Goal: Task Accomplishment & Management: Use online tool/utility

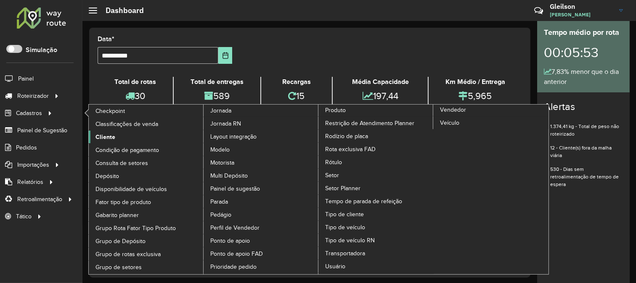
click at [116, 138] on link "Cliente" at bounding box center [146, 137] width 115 height 13
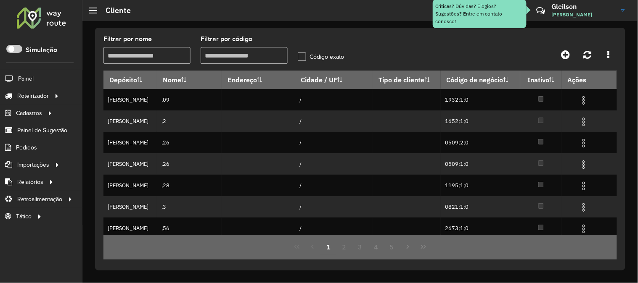
click at [233, 56] on input "Filtrar por código" at bounding box center [244, 55] width 87 height 17
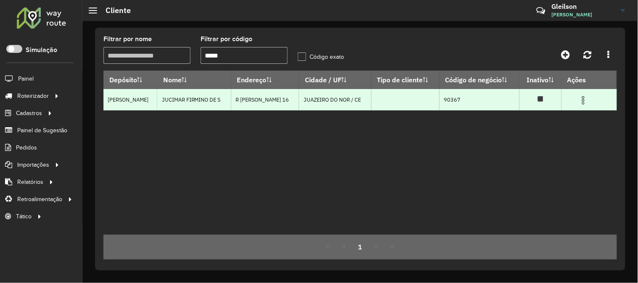
type input "*****"
click at [580, 103] on img at bounding box center [583, 100] width 10 height 10
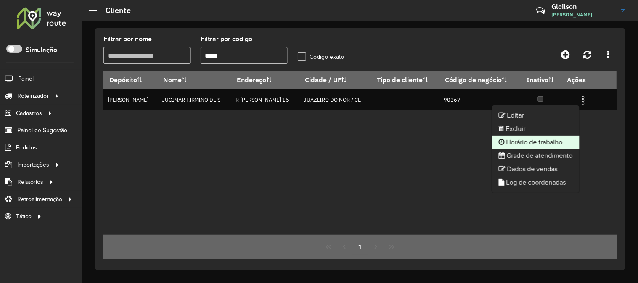
click at [524, 143] on li "Horário de trabalho" at bounding box center [535, 142] width 87 height 13
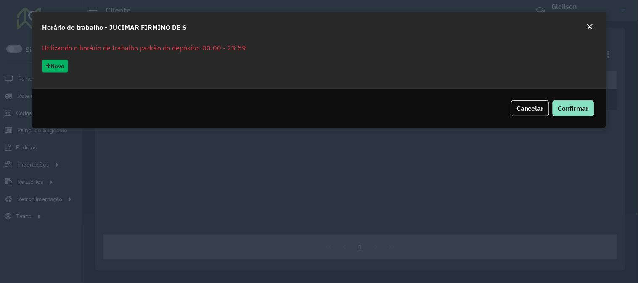
click at [67, 66] on button "Novo" at bounding box center [55, 66] width 26 height 13
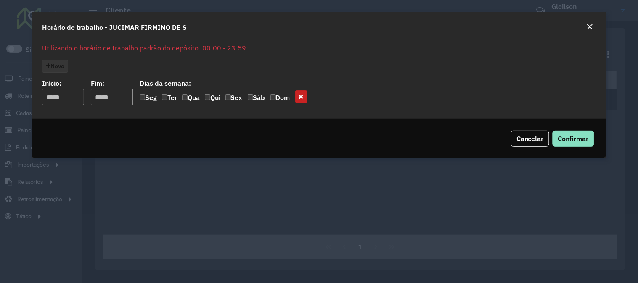
drag, startPoint x: 51, startPoint y: 98, endPoint x: 50, endPoint y: 107, distance: 8.8
click at [50, 99] on input "input" at bounding box center [63, 97] width 42 height 17
type input "*****"
click at [562, 140] on span "Confirmar" at bounding box center [573, 139] width 31 height 8
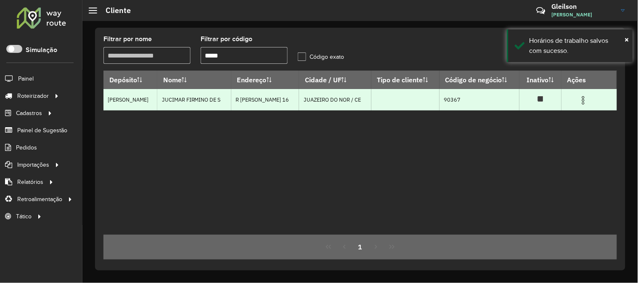
click at [580, 99] on td at bounding box center [586, 99] width 50 height 21
click at [582, 102] on img at bounding box center [583, 100] width 10 height 10
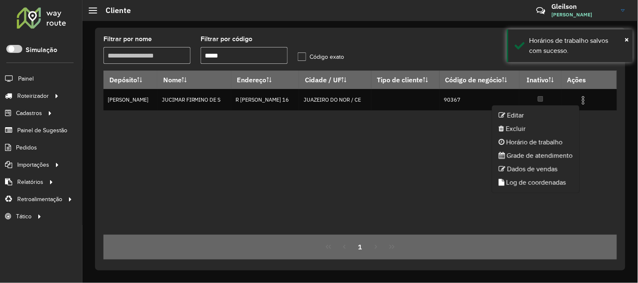
drag, startPoint x: 539, startPoint y: 140, endPoint x: 471, endPoint y: 157, distance: 69.4
click at [538, 140] on li "Horário de trabalho" at bounding box center [535, 142] width 87 height 13
